Goal: Transaction & Acquisition: Purchase product/service

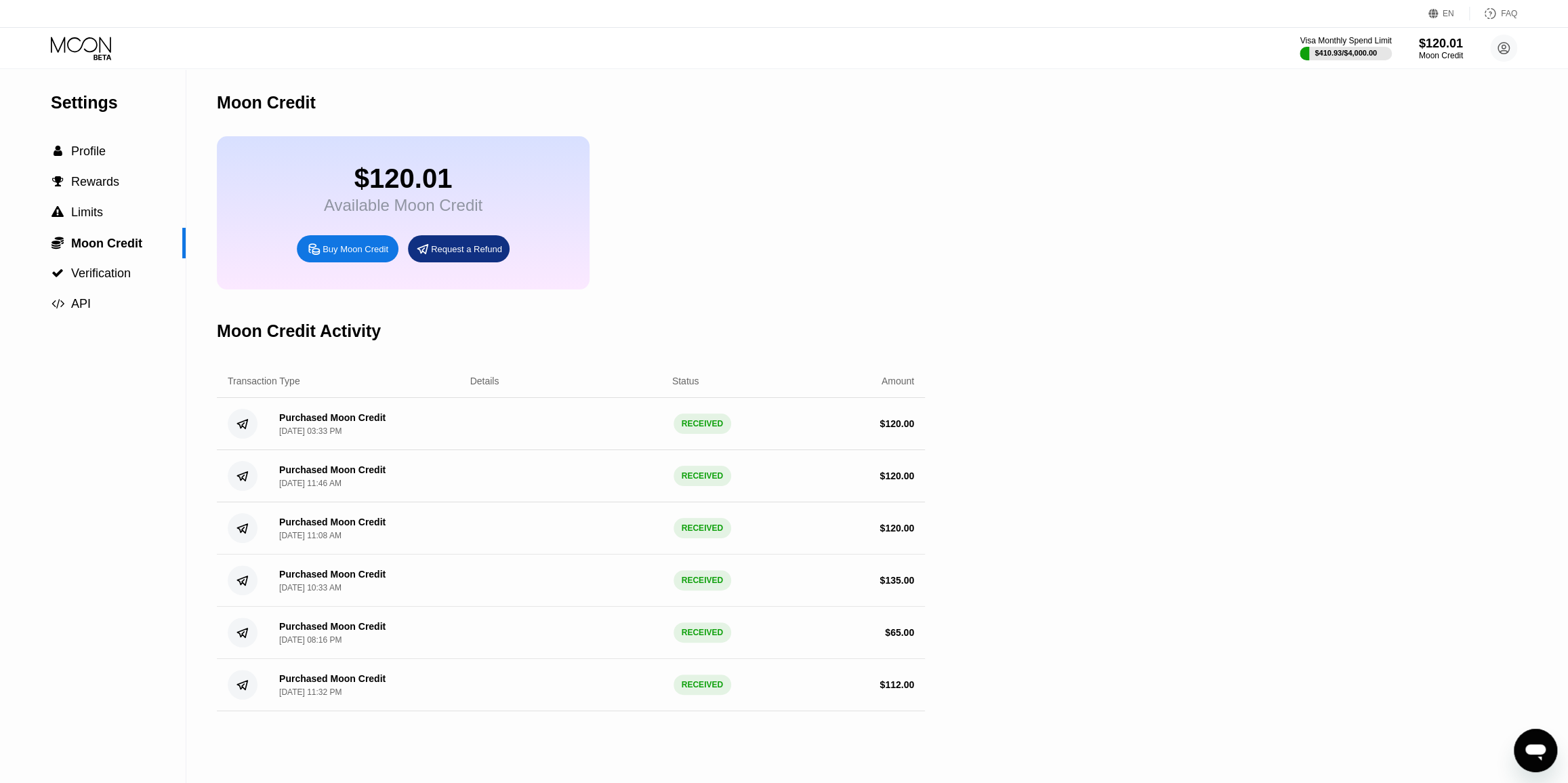
click at [88, 38] on icon at bounding box center [80, 44] width 60 height 15
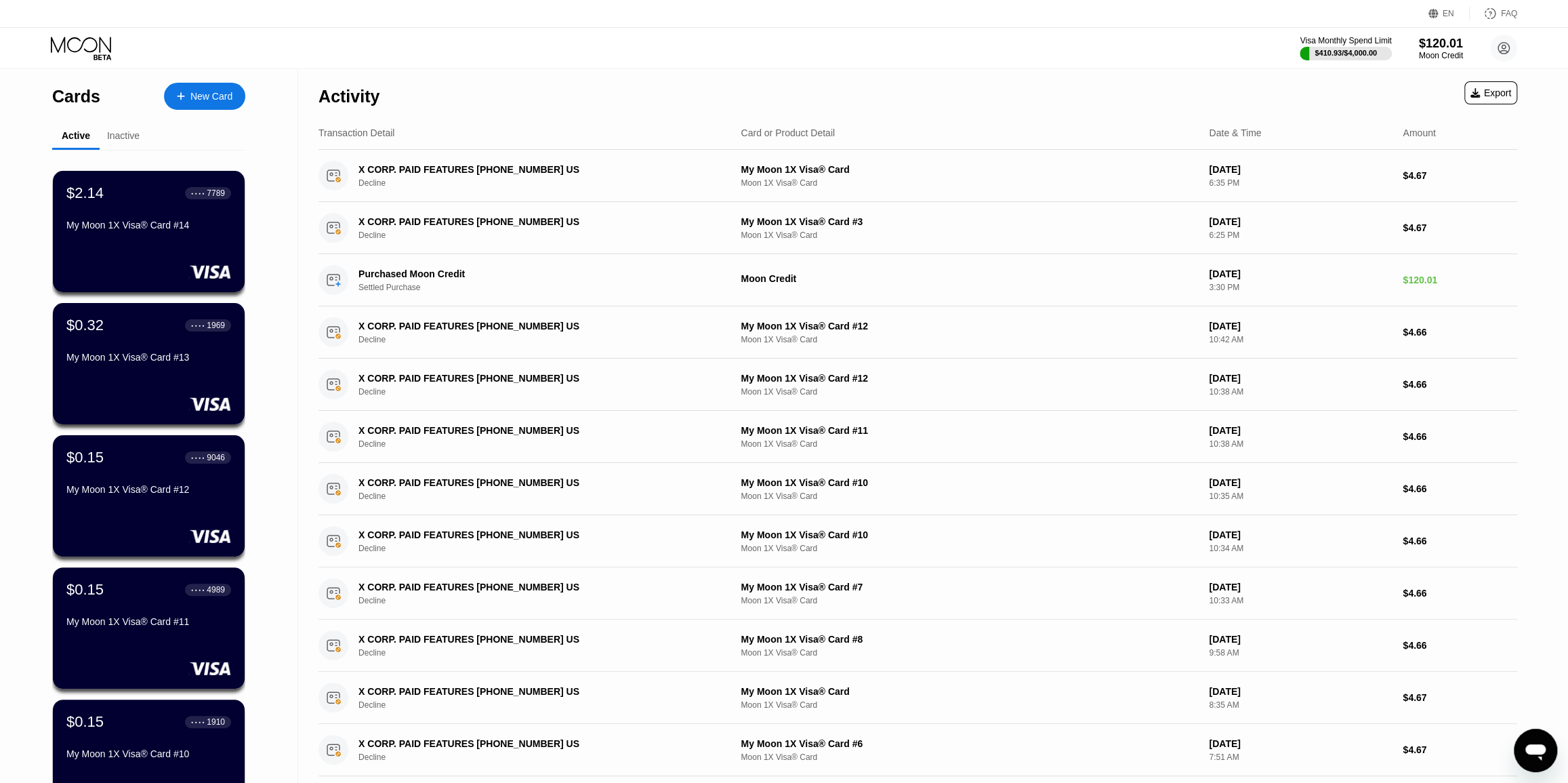
click at [217, 95] on div "New Card" at bounding box center [211, 96] width 42 height 11
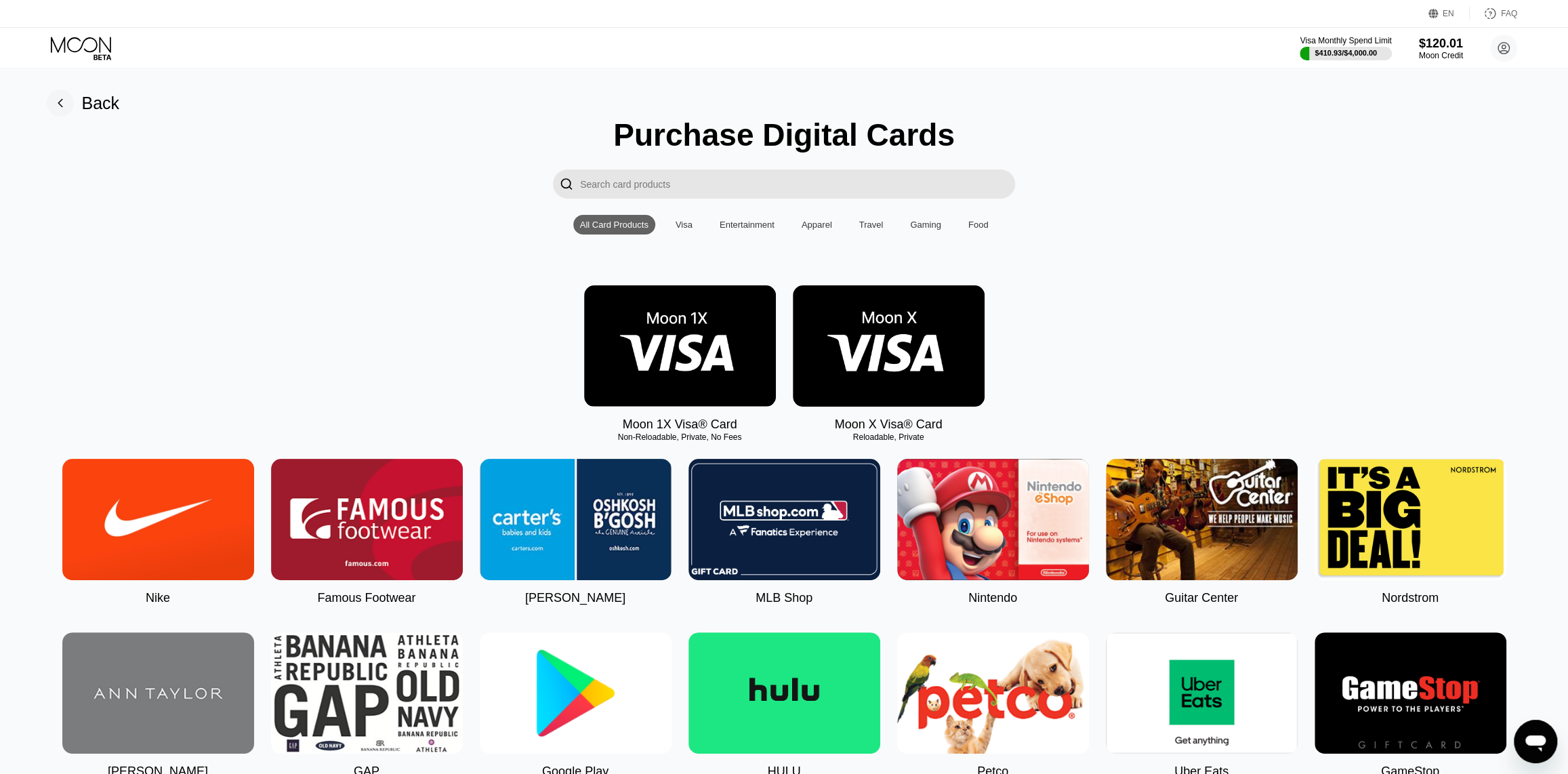
click at [694, 358] on img at bounding box center [680, 346] width 192 height 122
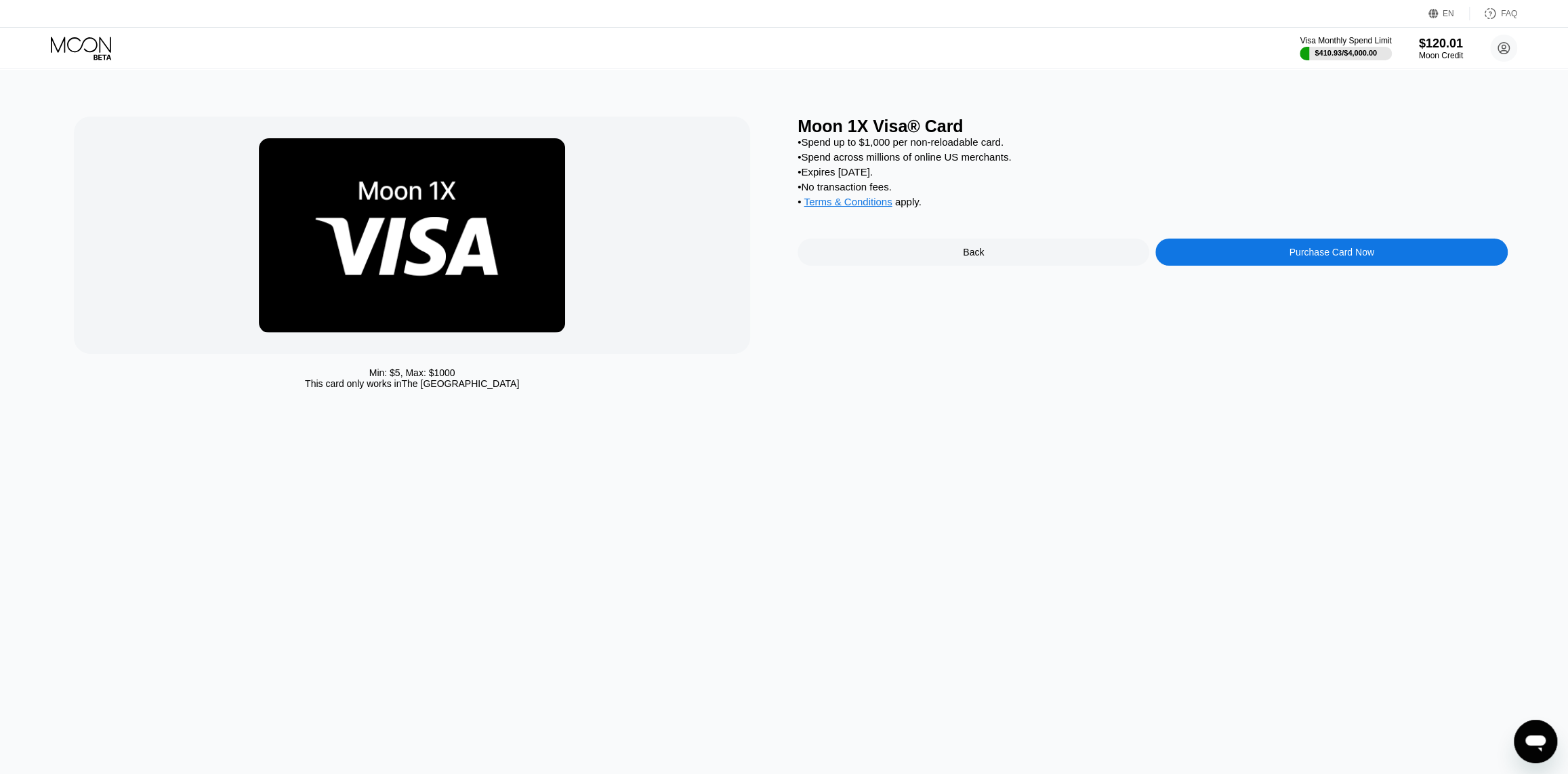
click at [1250, 265] on div "Purchase Card Now" at bounding box center [1331, 252] width 352 height 27
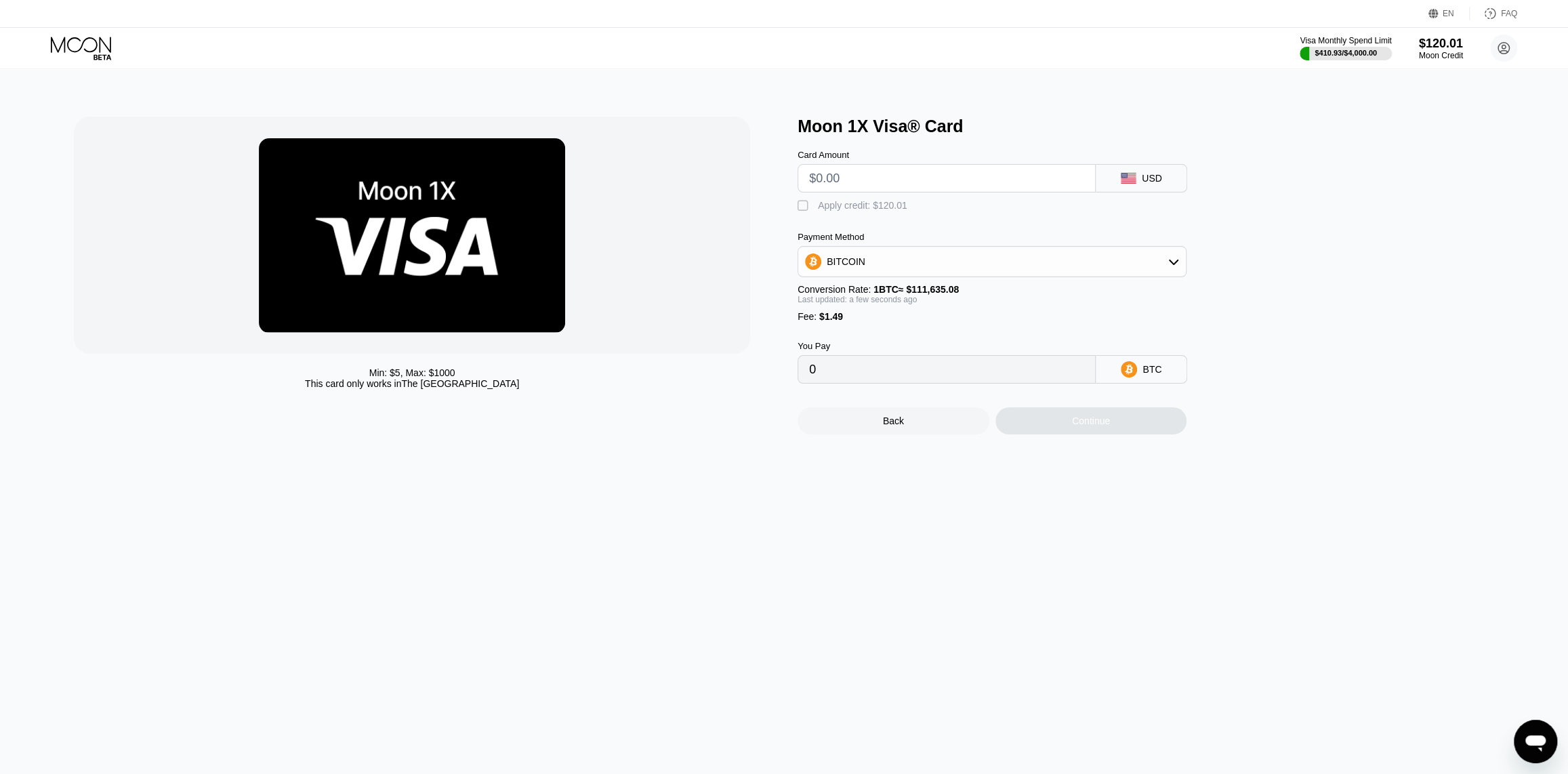
click at [854, 184] on input "text" at bounding box center [946, 177] width 275 height 27
type input "$1"
type input "0.00002231"
type input "$118"
type input "0.00107037"
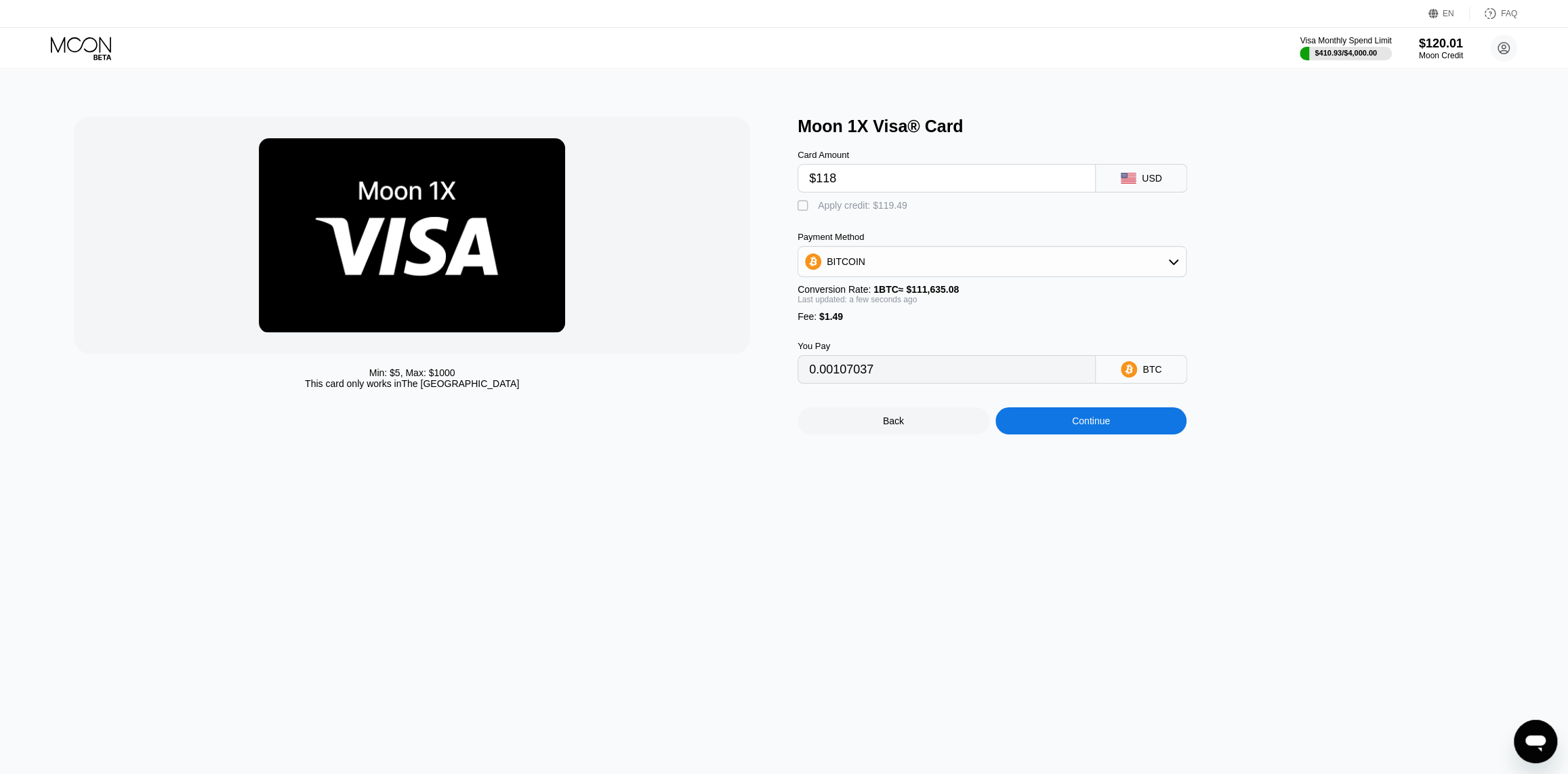
type input "$118"
click at [854, 211] on div "Apply credit: $119.49" at bounding box center [862, 205] width 89 height 11
type input "0"
click at [1068, 434] on div "Continue" at bounding box center [1091, 421] width 192 height 27
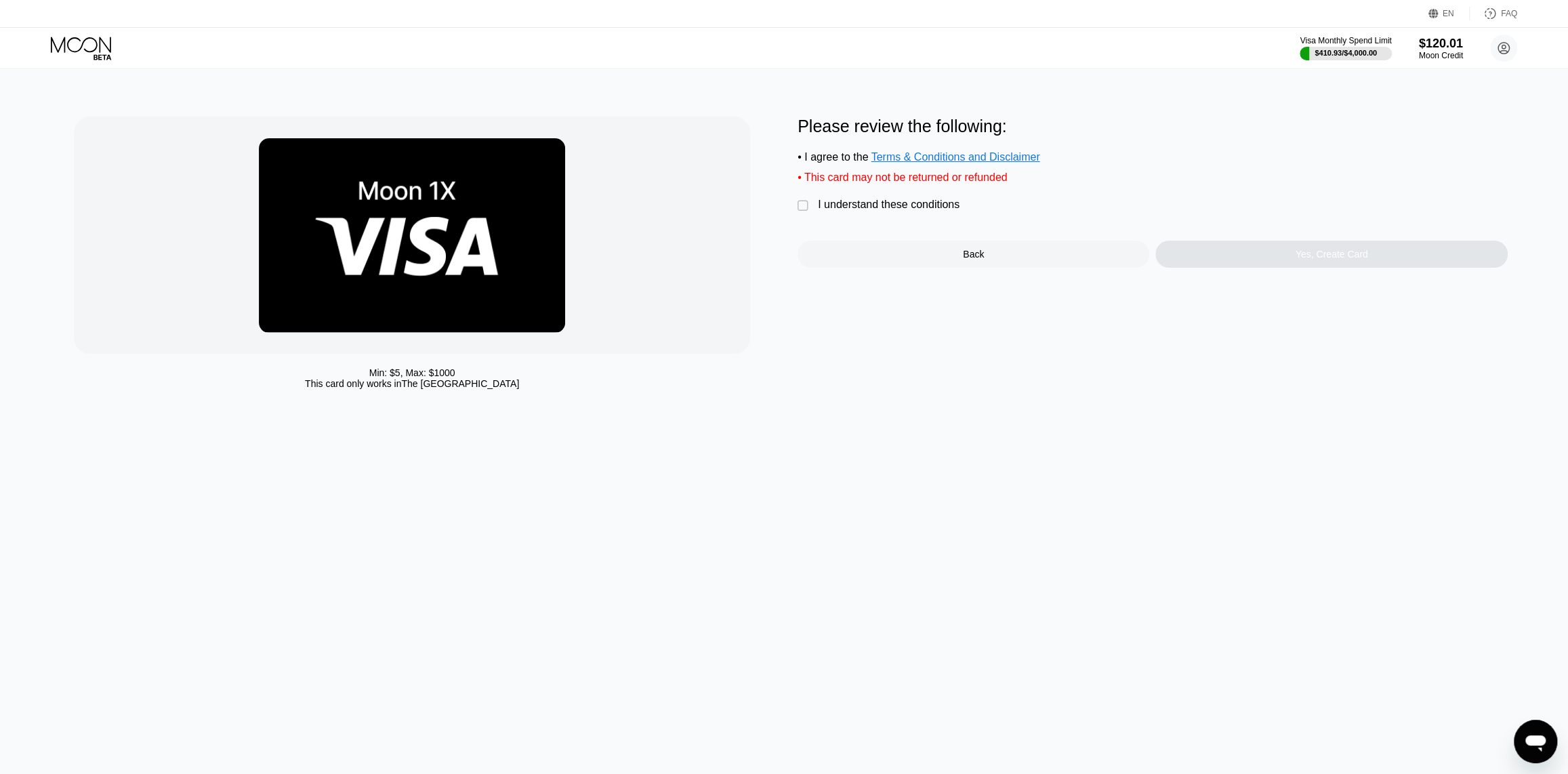
click at [921, 211] on div "I understand these conditions" at bounding box center [888, 205] width 141 height 12
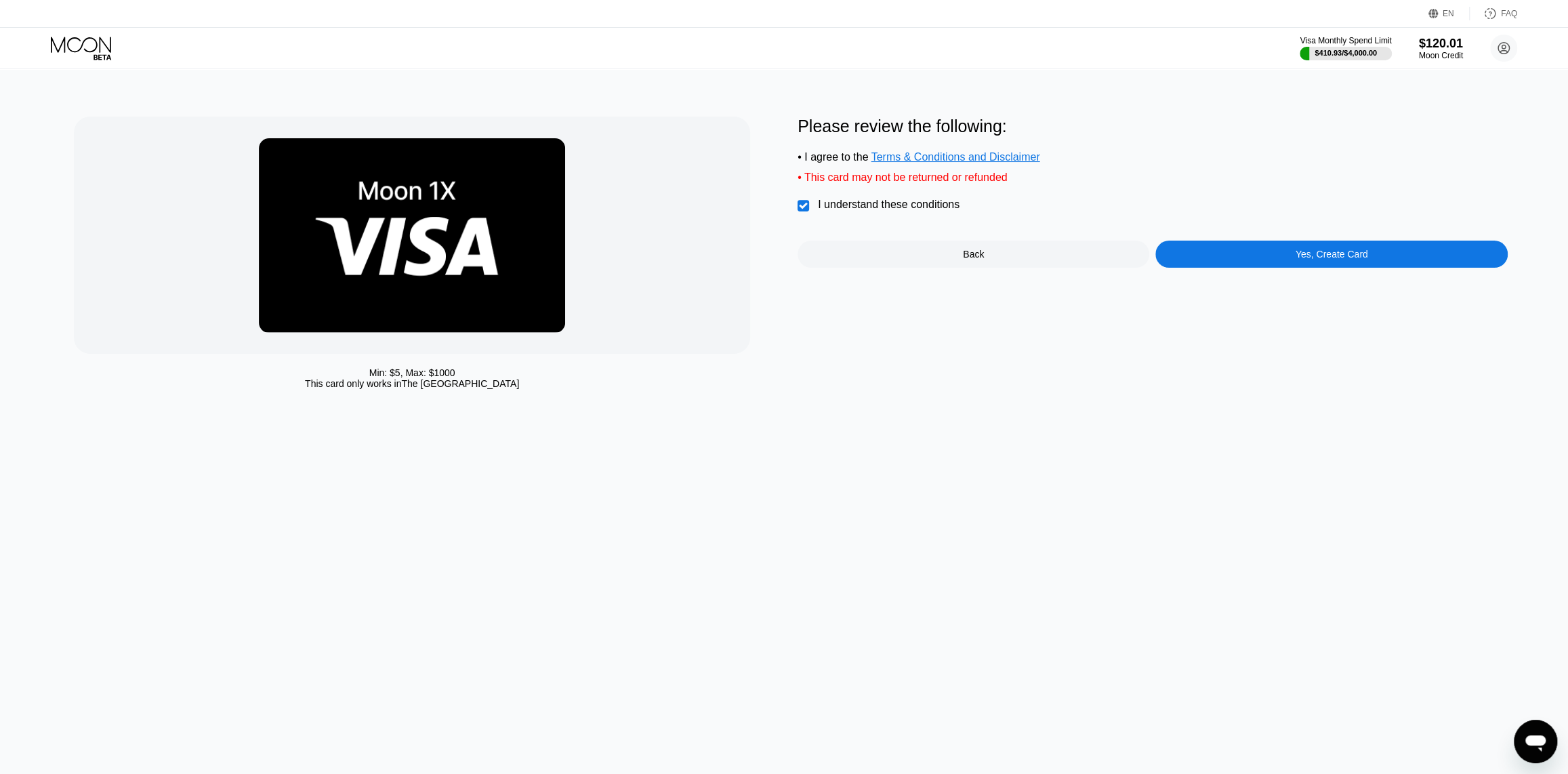
click at [1223, 261] on div "Yes, Create Card" at bounding box center [1331, 254] width 352 height 27
